Goal: Task Accomplishment & Management: Manage account settings

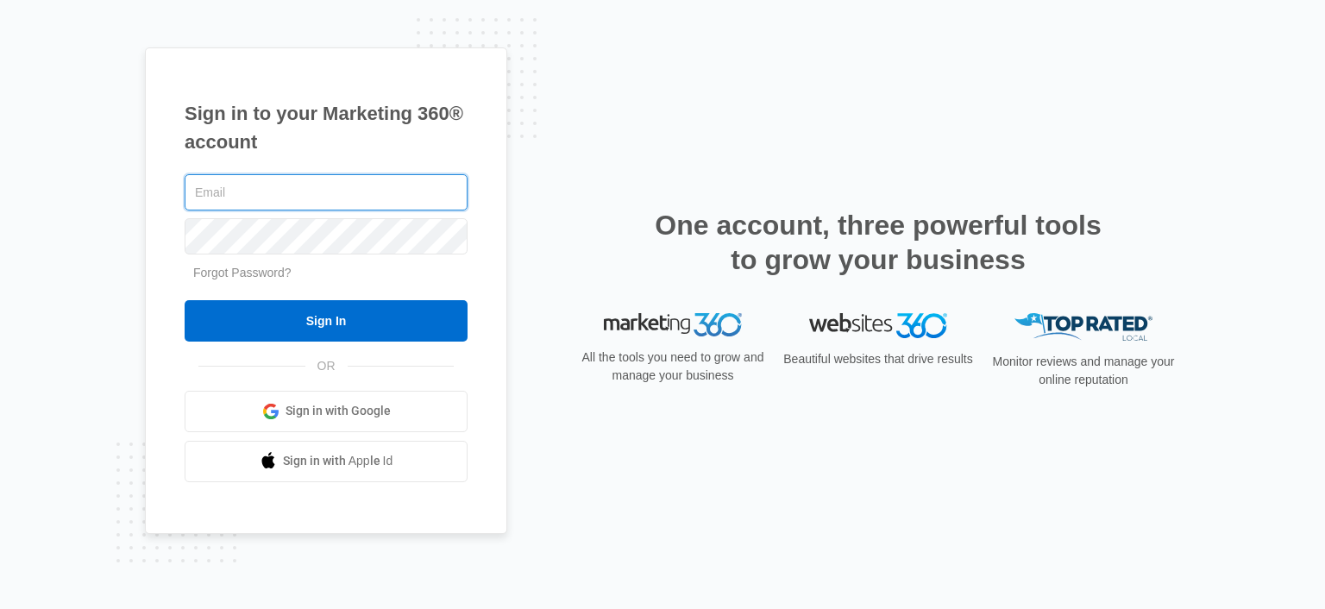
type input "[PERSON_NAME][EMAIL_ADDRESS][DOMAIN_NAME]"
click at [323, 193] on input "[PERSON_NAME][EMAIL_ADDRESS][DOMAIN_NAME]" at bounding box center [326, 192] width 283 height 36
type input "[PERSON_NAME][EMAIL_ADDRESS][DOMAIN_NAME]"
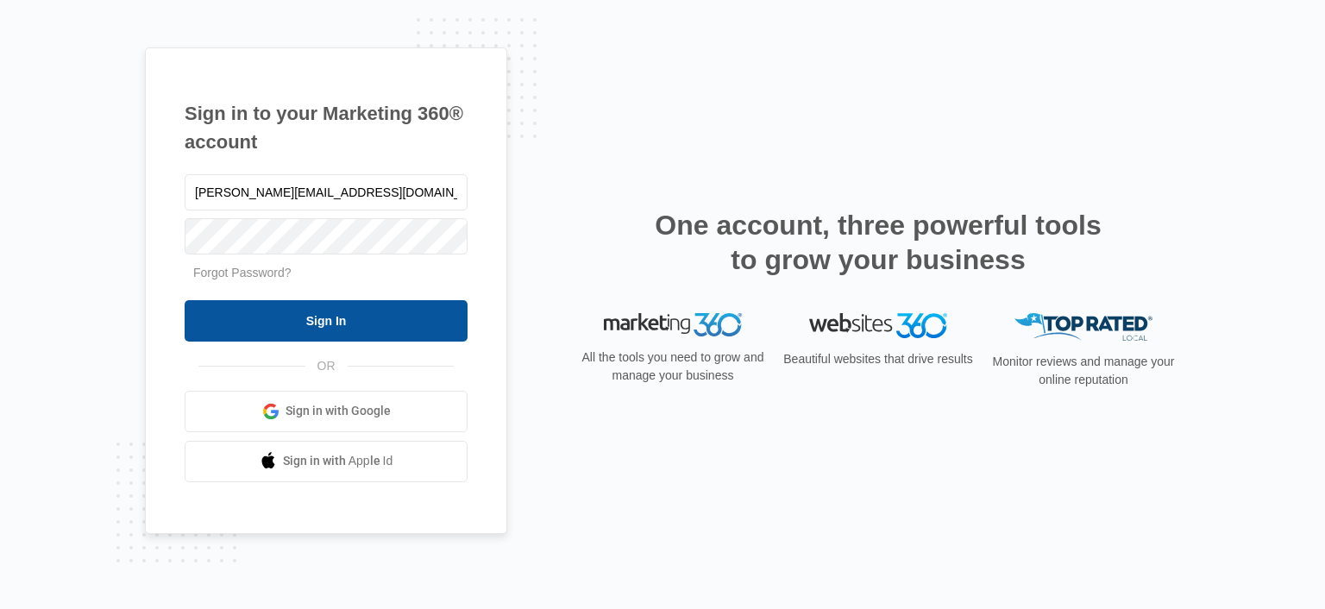
click at [312, 330] on input "Sign In" at bounding box center [326, 320] width 283 height 41
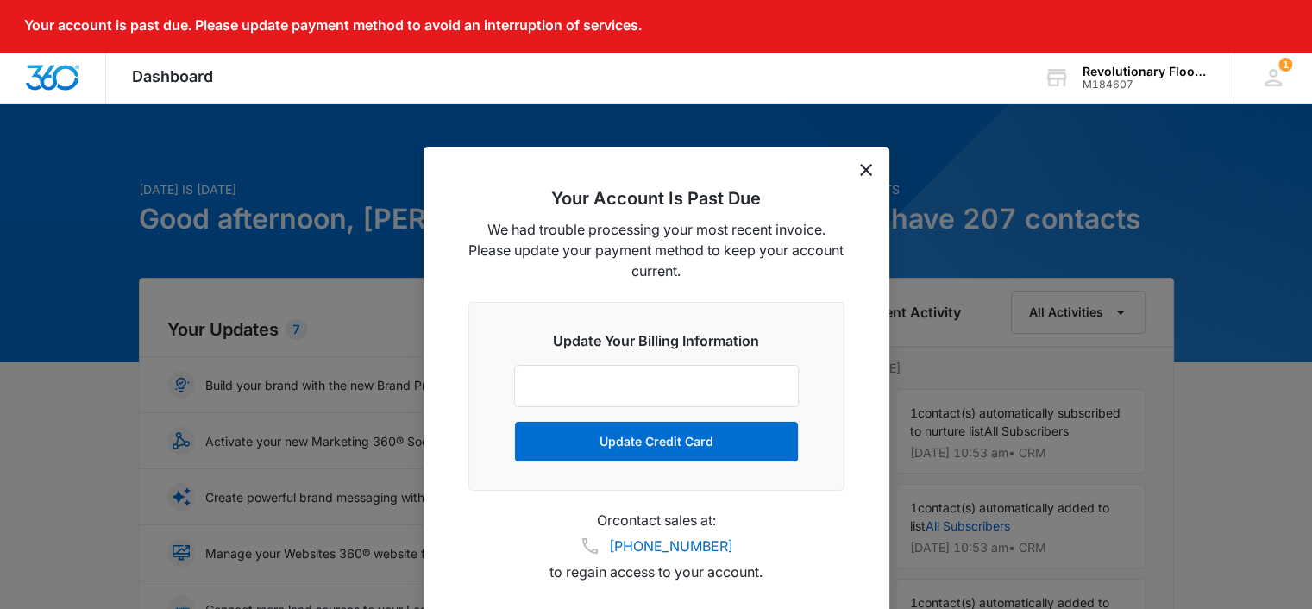
click at [873, 168] on div "Your Account Is Past Due We had trouble processing your most recent invoice. Pl…" at bounding box center [657, 391] width 466 height 489
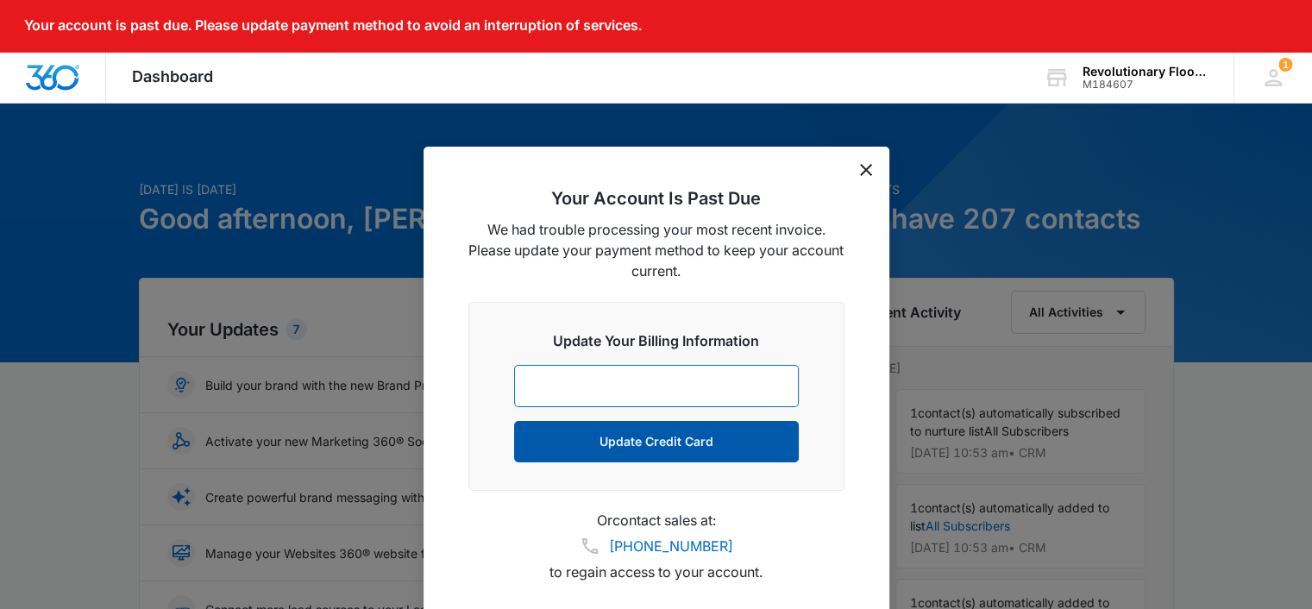
click at [657, 442] on button "Update Credit Card" at bounding box center [656, 441] width 285 height 41
